Goal: Download file/media

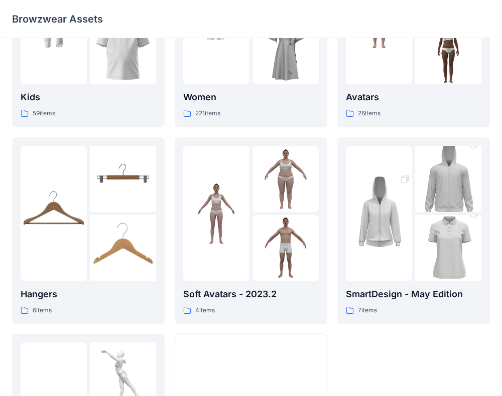
scroll to position [112, 0]
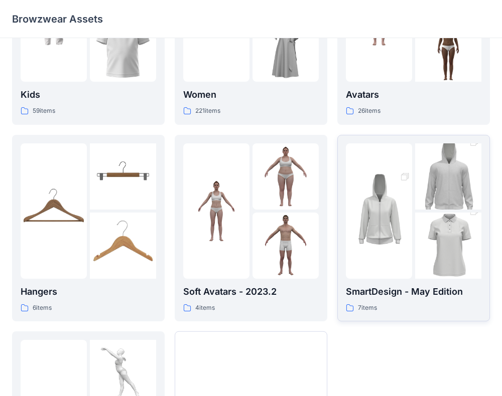
click at [391, 210] on img at bounding box center [379, 211] width 66 height 99
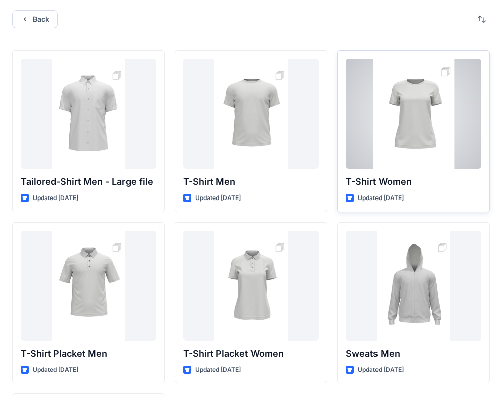
click at [432, 147] on div at bounding box center [413, 114] width 135 height 110
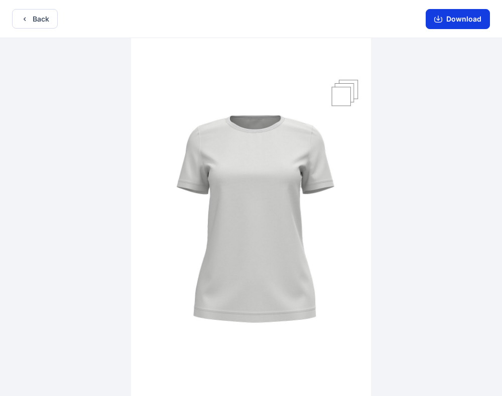
click at [465, 20] on button "Download" at bounding box center [457, 19] width 64 height 20
click at [449, 21] on button "Download" at bounding box center [457, 19] width 64 height 20
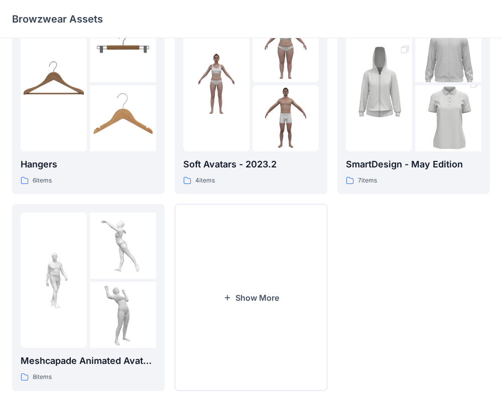
scroll to position [242, 0]
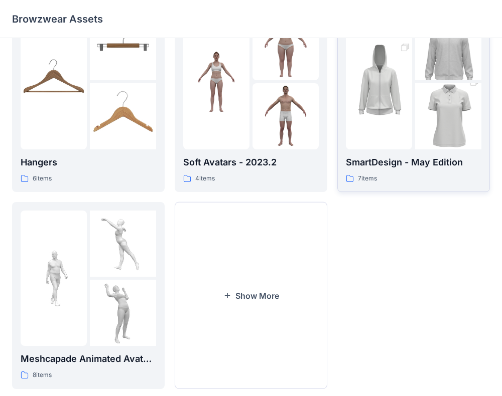
click at [406, 166] on p "SmartDesign - May Edition" at bounding box center [413, 162] width 135 height 14
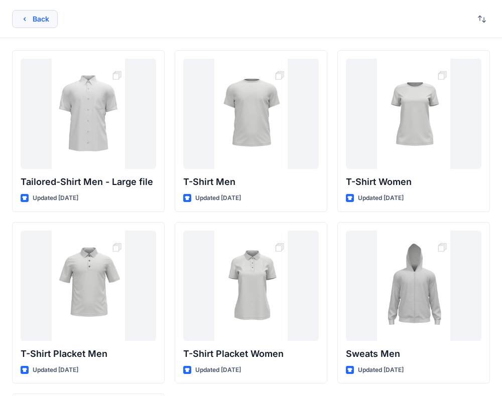
click at [41, 17] on button "Back" at bounding box center [35, 19] width 46 height 18
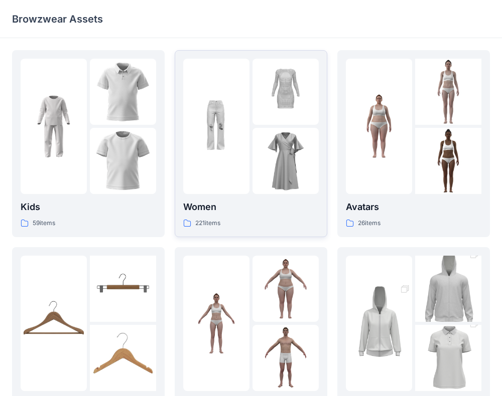
click at [254, 142] on img at bounding box center [285, 161] width 66 height 66
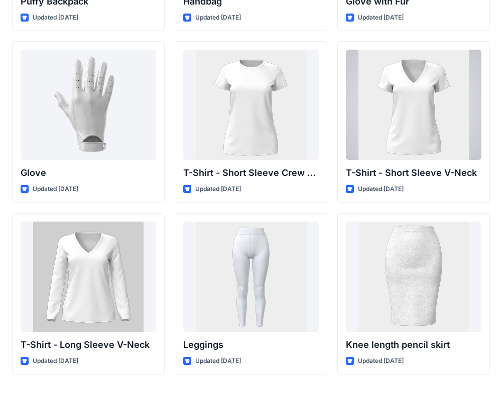
scroll to position [7934, 0]
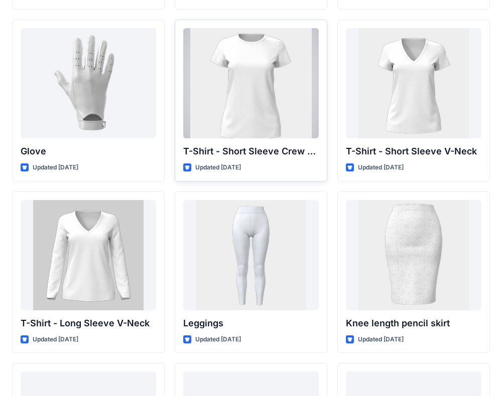
click at [252, 104] on div at bounding box center [250, 83] width 135 height 110
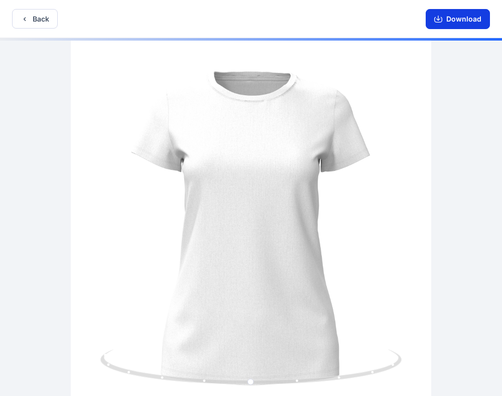
click at [455, 19] on button "Download" at bounding box center [457, 19] width 64 height 20
